Goal: Information Seeking & Learning: Learn about a topic

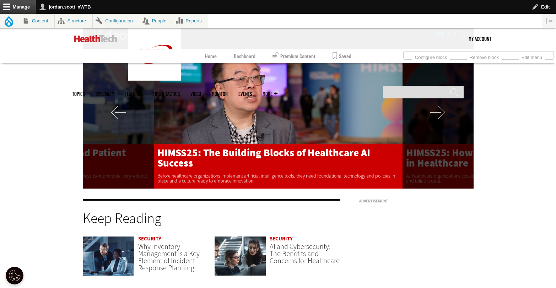
scroll to position [1406, 0]
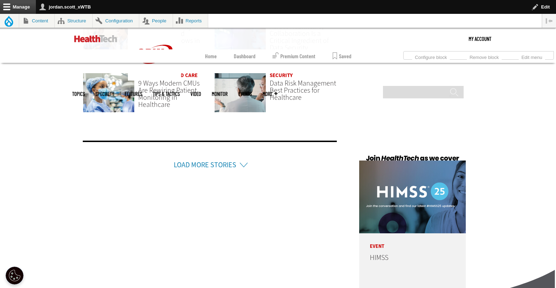
scroll to position [1821, 0]
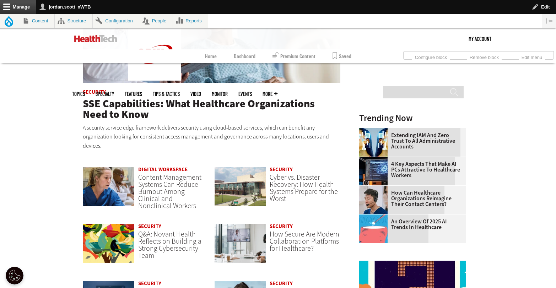
scroll to position [451, 0]
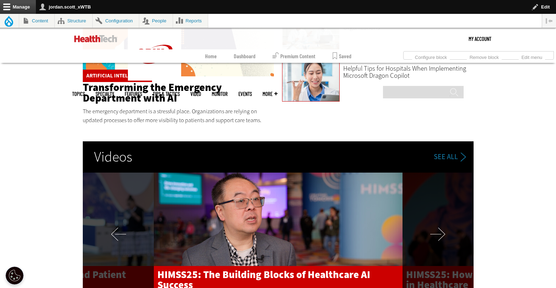
scroll to position [1215, 0]
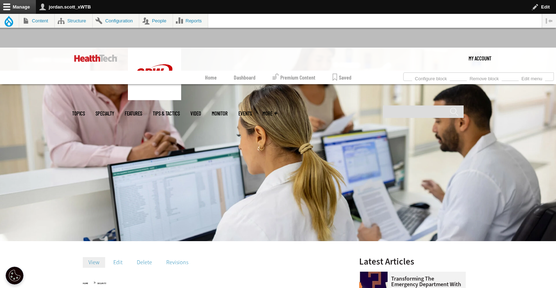
scroll to position [123, 0]
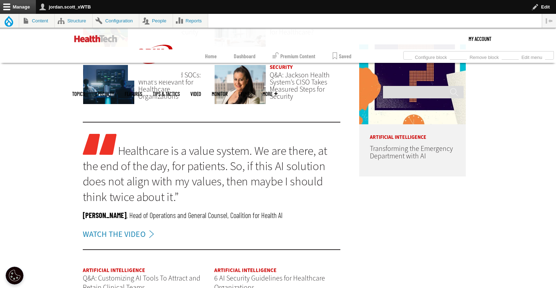
scroll to position [737, 0]
